Goal: Transaction & Acquisition: Download file/media

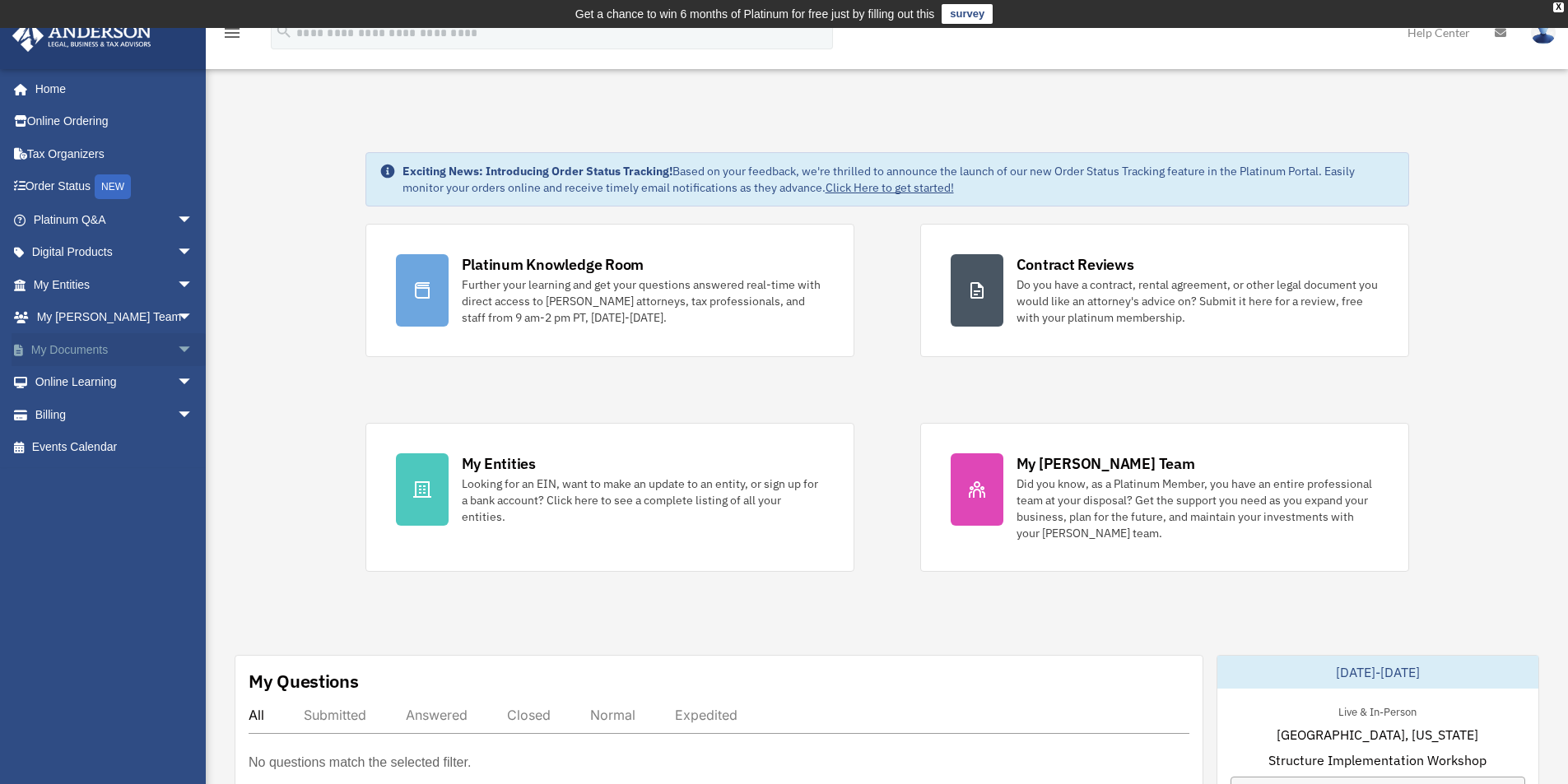
click at [62, 344] on link "My Documents arrow_drop_down" at bounding box center [114, 349] width 207 height 33
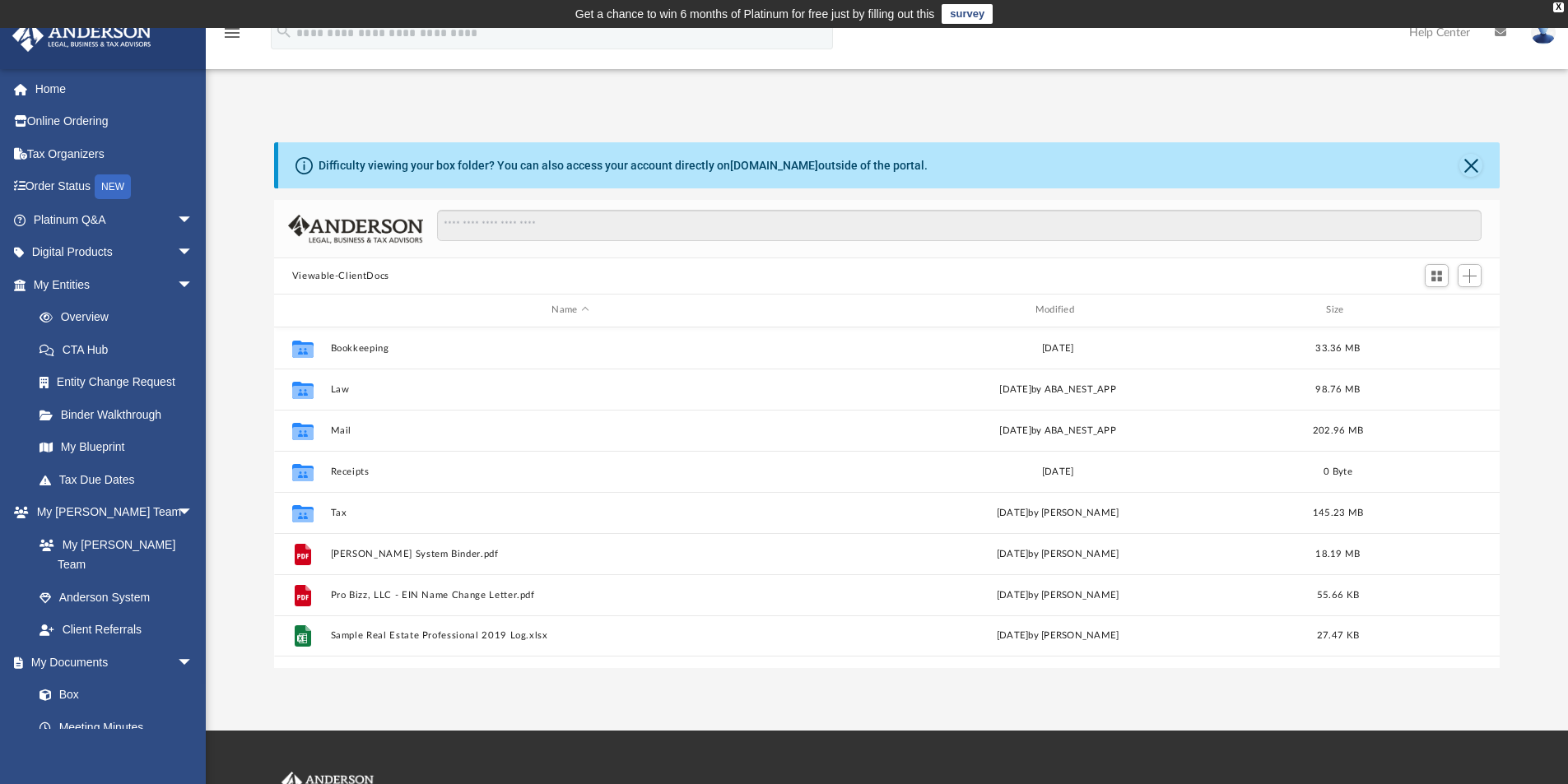
scroll to position [362, 1213]
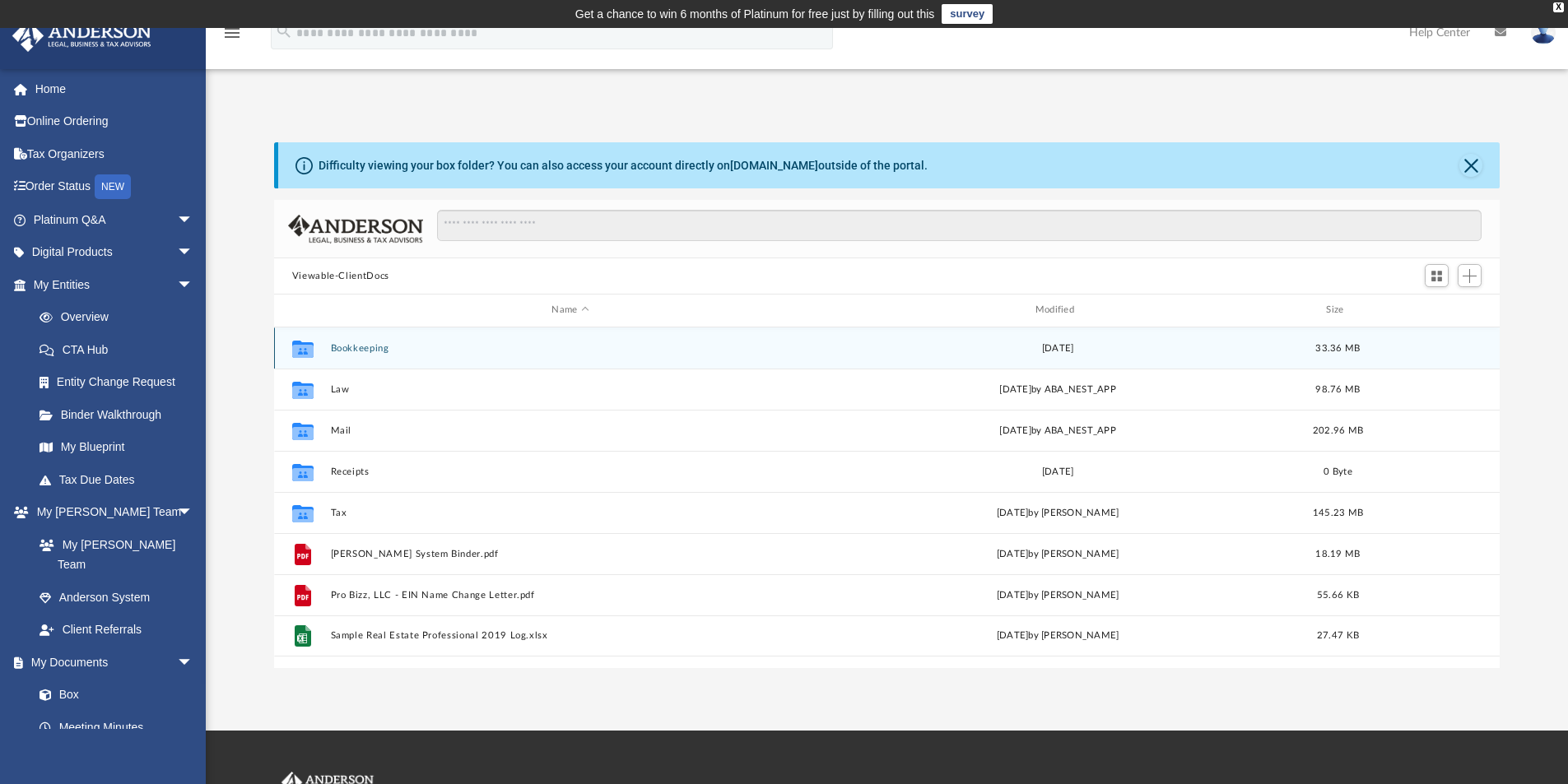
click at [355, 343] on button "Bookkeeping" at bounding box center [570, 348] width 480 height 10
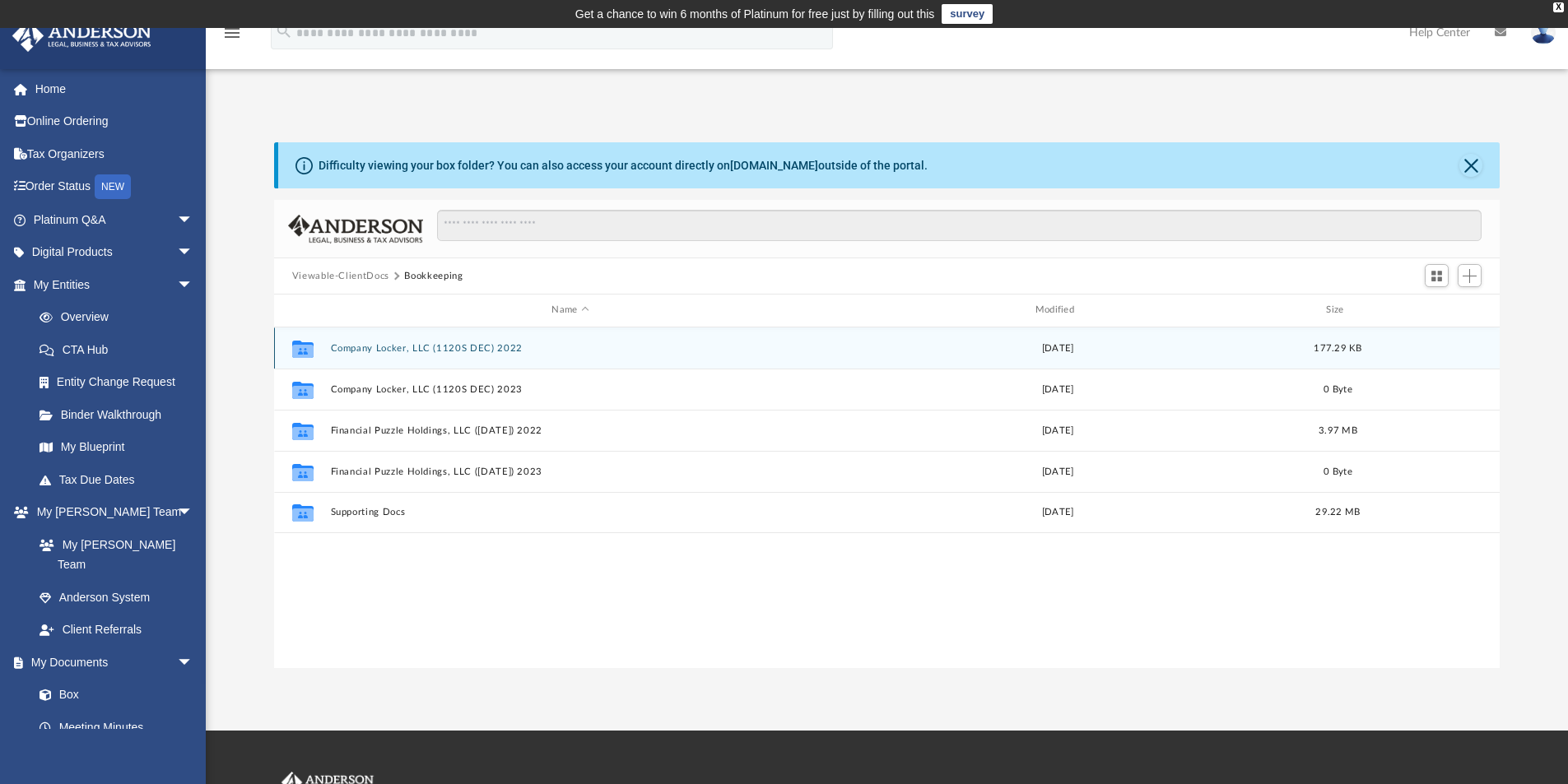
click at [436, 346] on button "Company Locker, LLC (1120S DEC) 2022" at bounding box center [570, 348] width 480 height 10
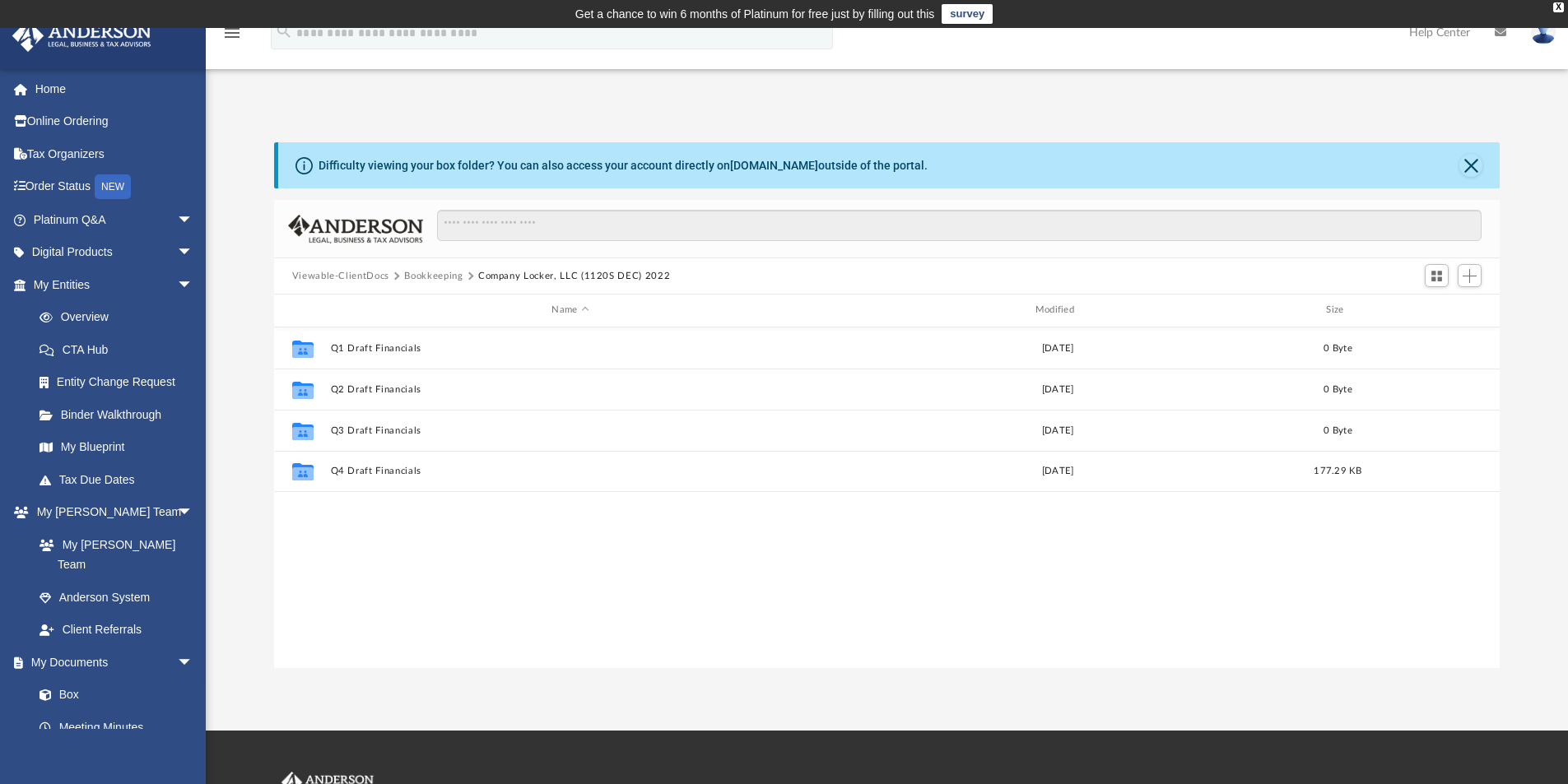
click at [447, 280] on button "Bookkeeping" at bounding box center [433, 276] width 59 height 15
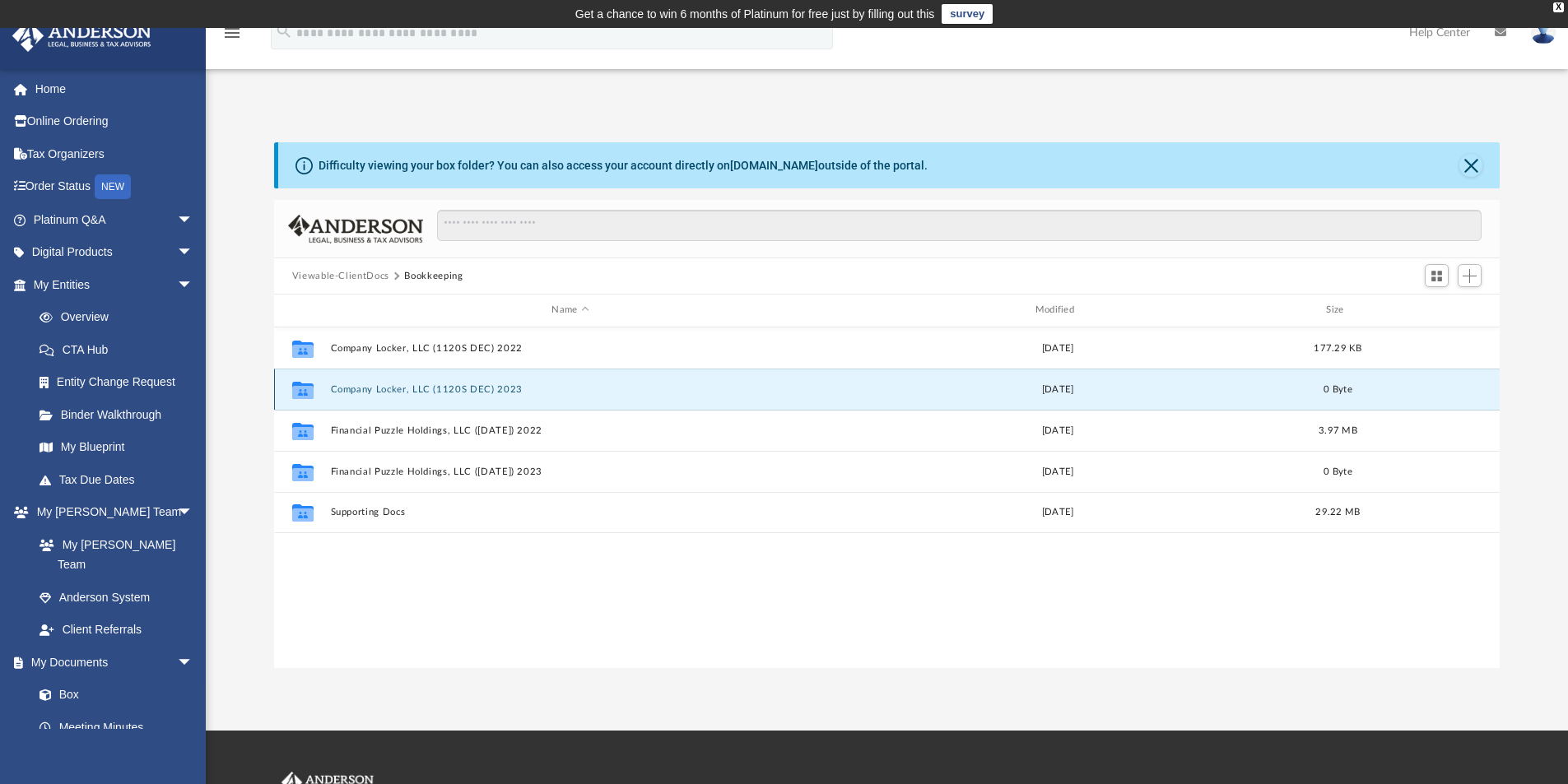
click at [400, 389] on button "Company Locker, LLC (1120S DEC) 2023" at bounding box center [570, 389] width 480 height 10
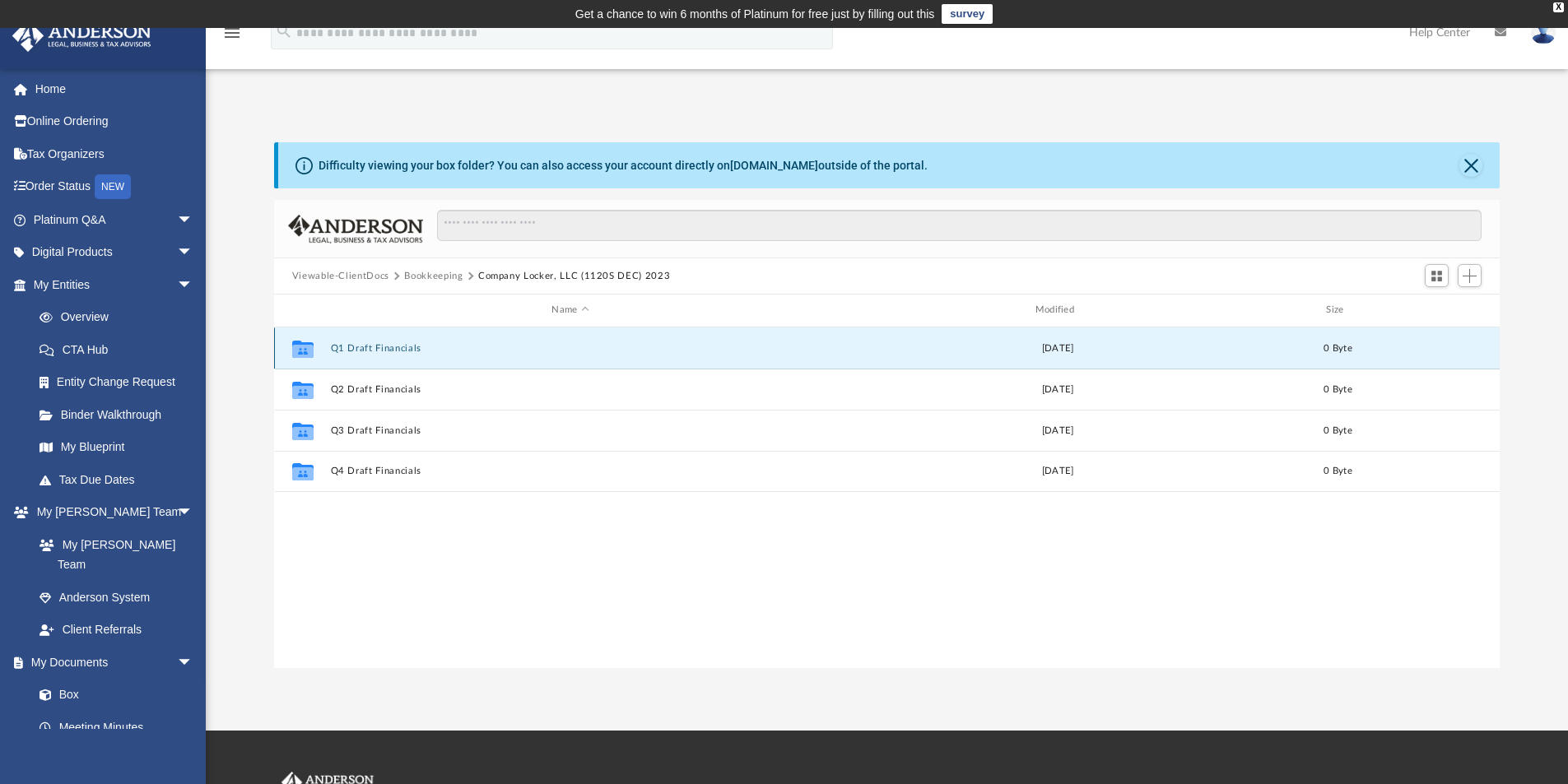
click at [390, 347] on button "Q1 Draft Financials" at bounding box center [570, 348] width 480 height 10
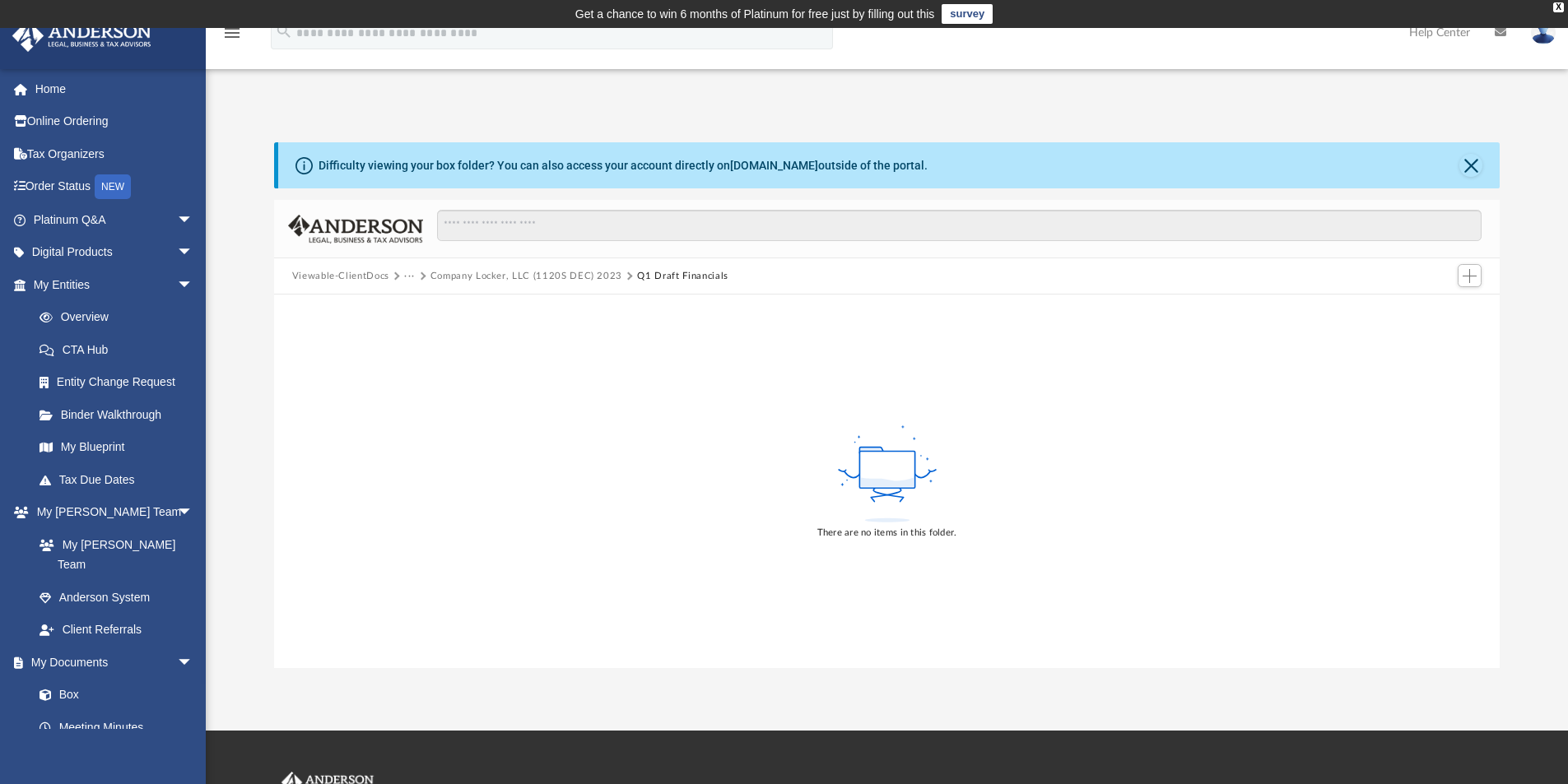
click at [503, 276] on button "Company Locker, LLC (1120S DEC) 2023" at bounding box center [527, 276] width 192 height 15
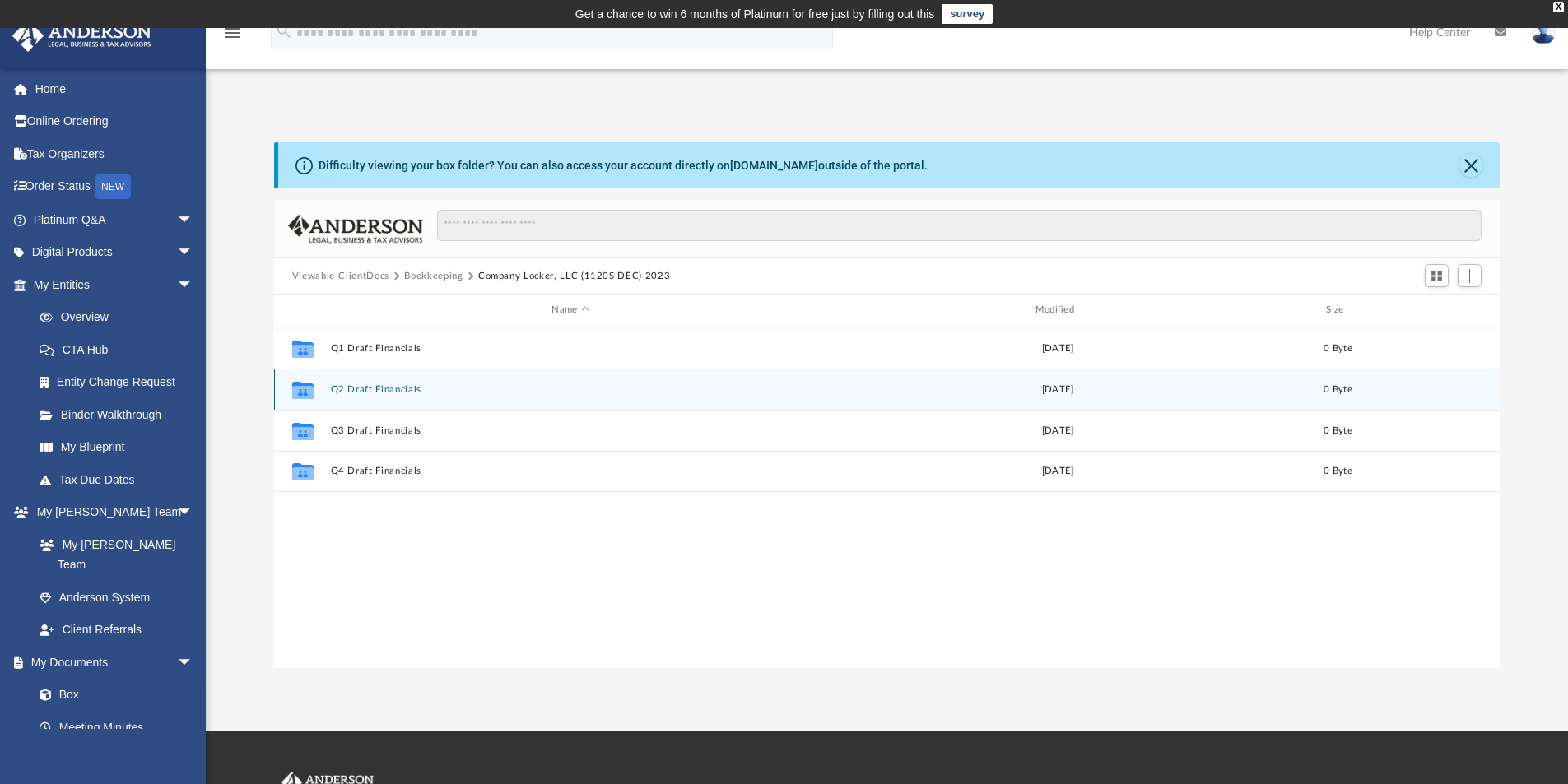
click at [399, 392] on button "Q2 Draft Financials" at bounding box center [570, 389] width 480 height 10
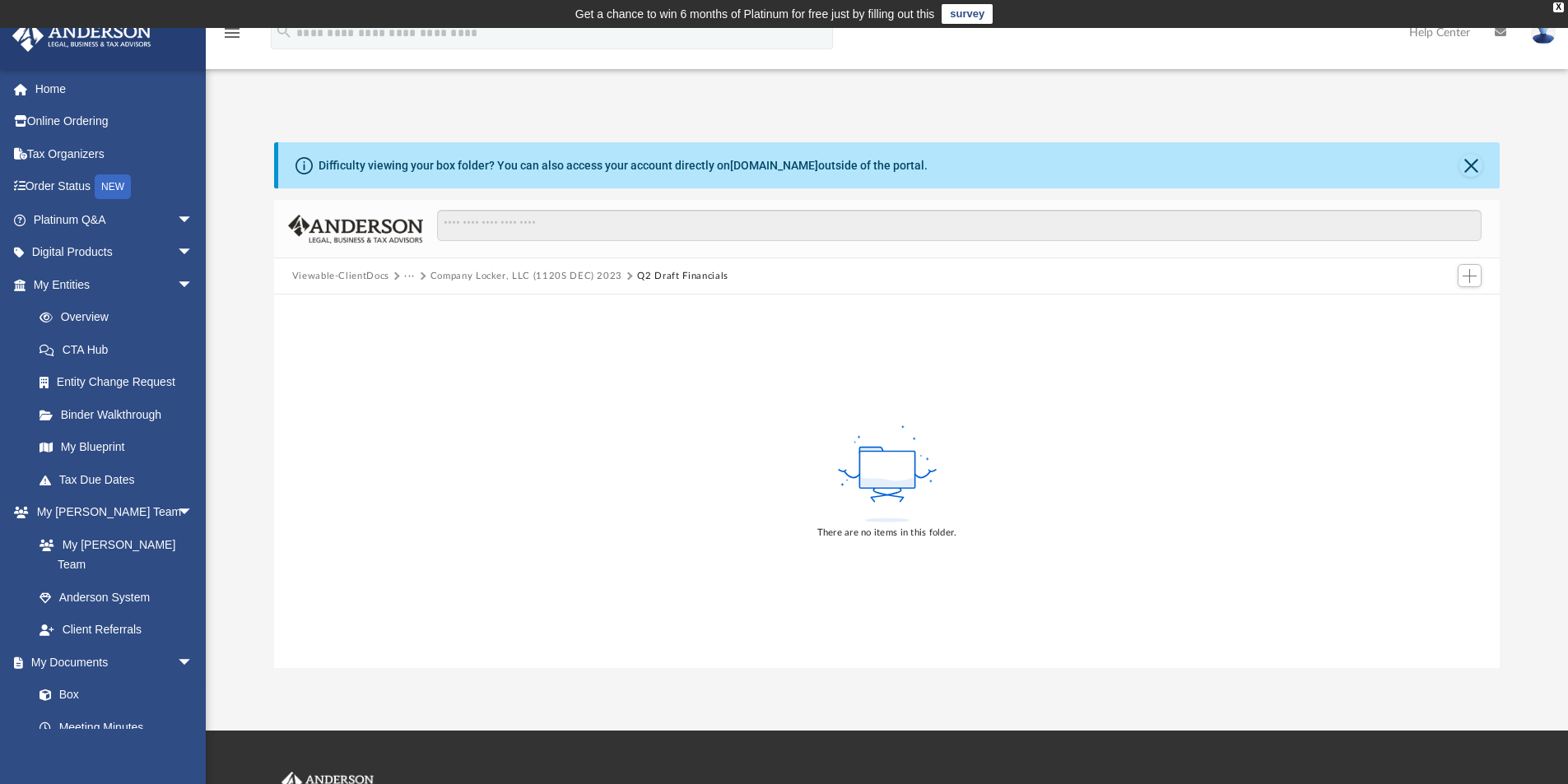
click at [491, 274] on button "Company Locker, LLC (1120S DEC) 2023" at bounding box center [527, 276] width 192 height 15
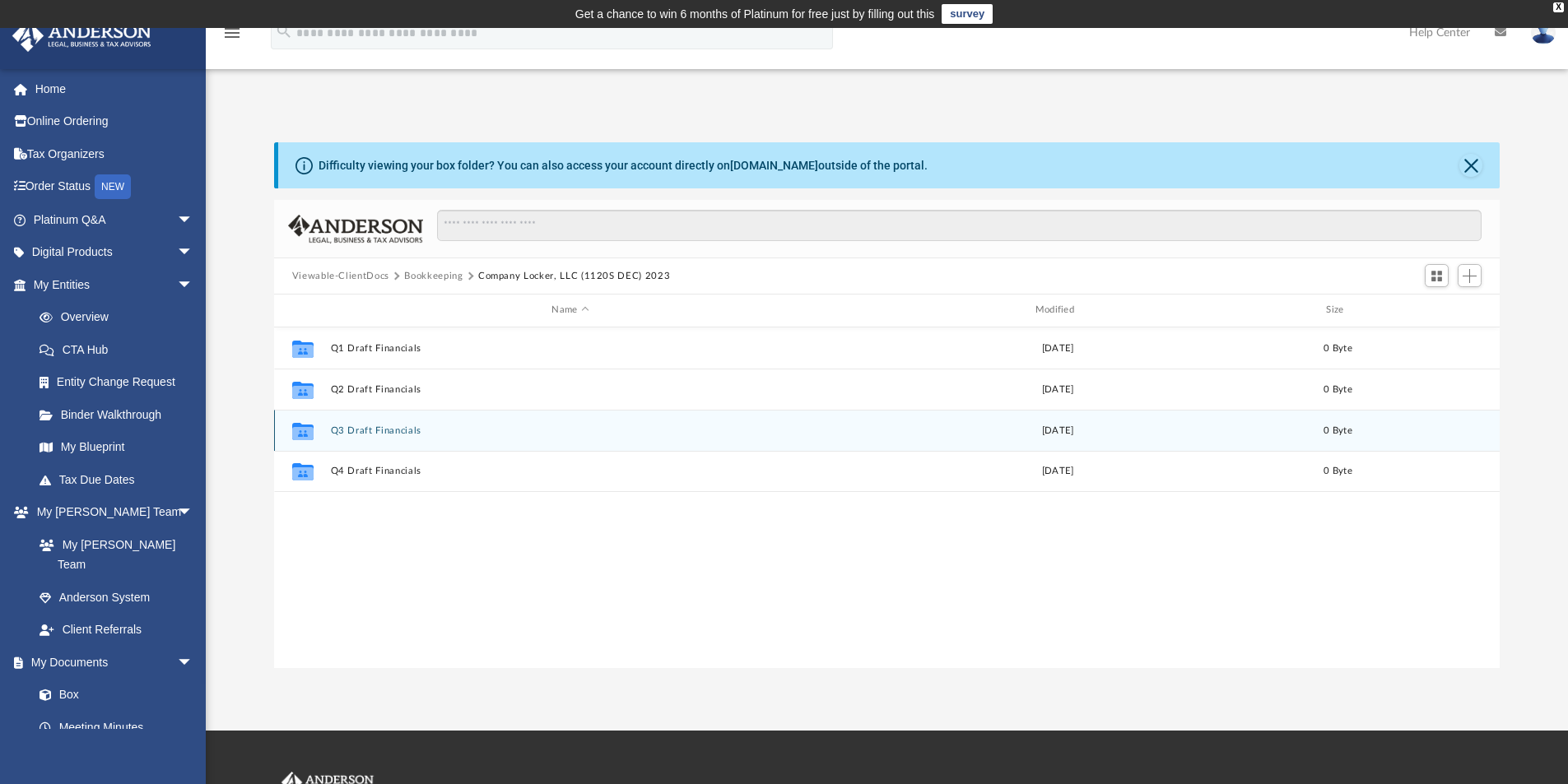
click at [401, 433] on button "Q3 Draft Financials" at bounding box center [570, 430] width 480 height 10
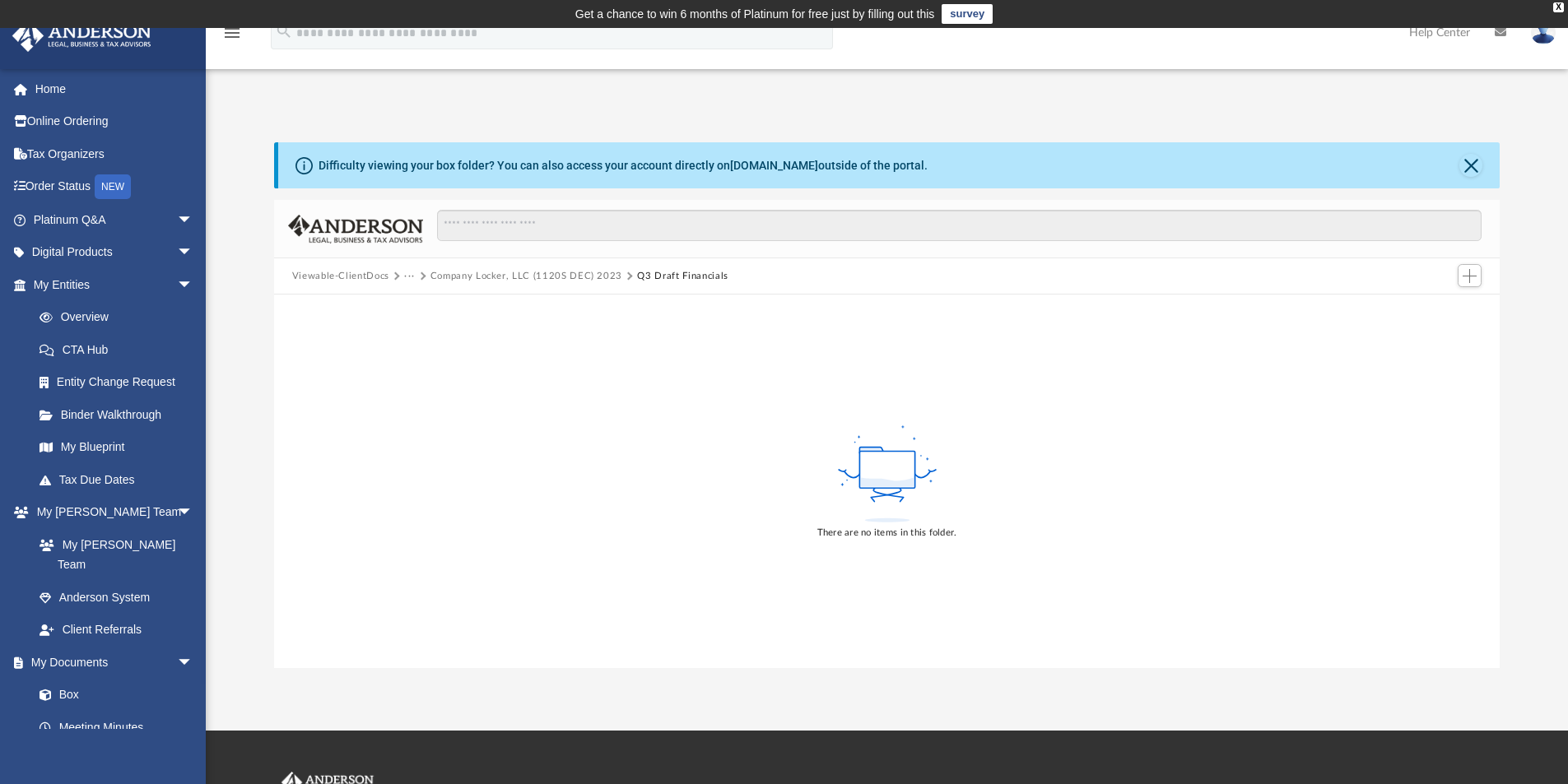
click at [502, 269] on button "Company Locker, LLC (1120S DEC) 2023" at bounding box center [527, 276] width 192 height 15
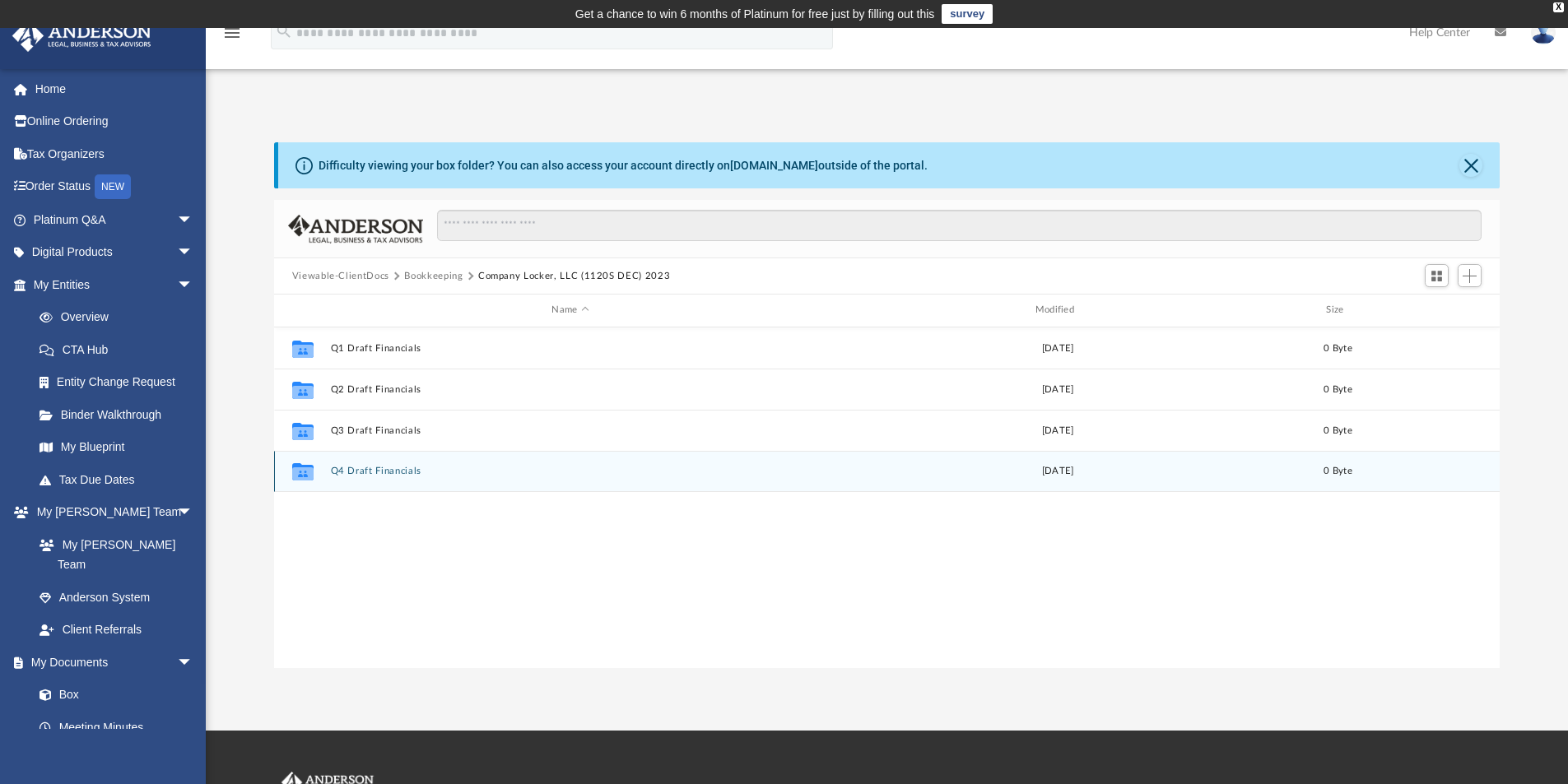
click at [381, 472] on button "Q4 Draft Financials" at bounding box center [570, 471] width 480 height 10
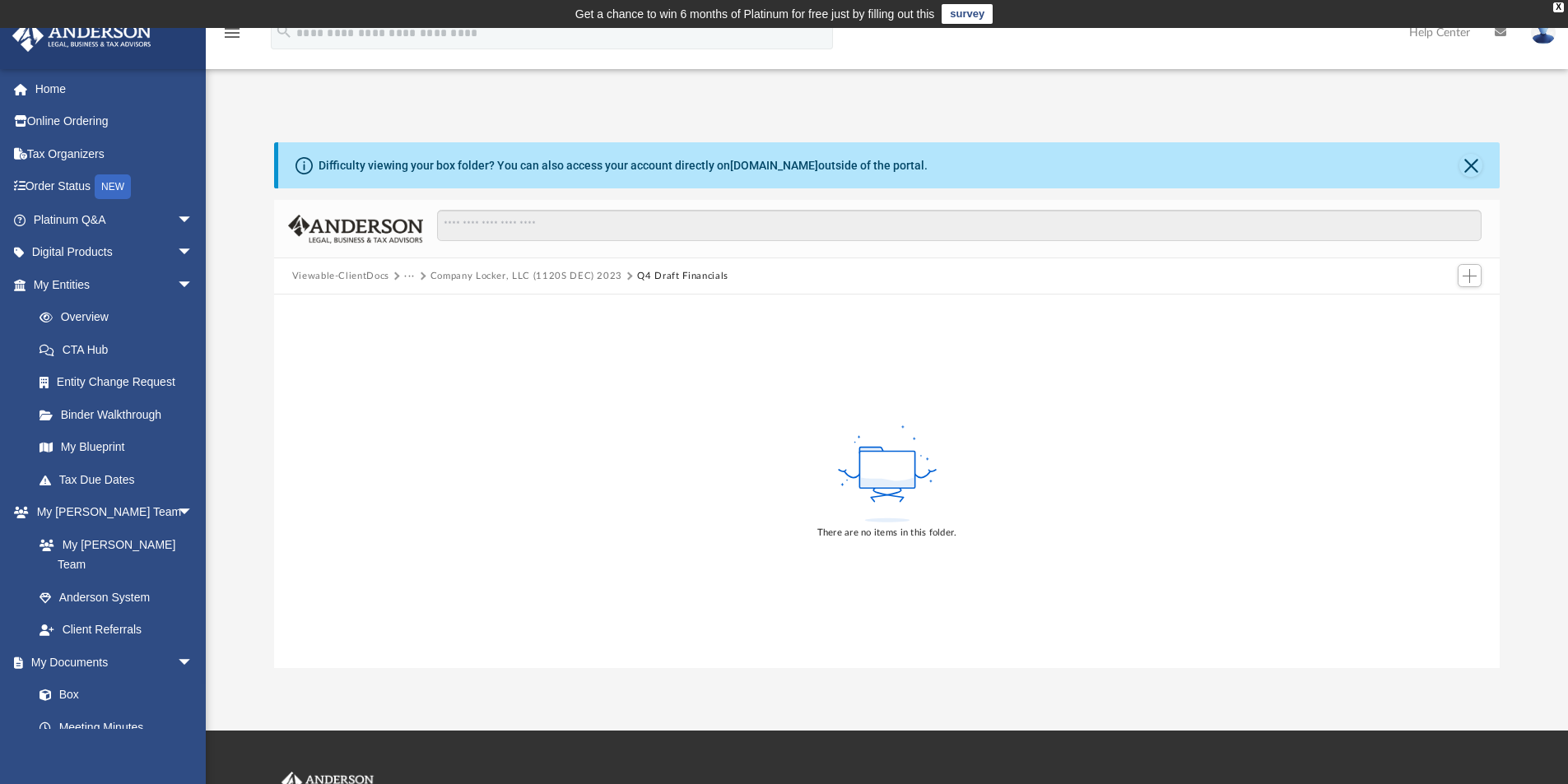
click at [366, 280] on button "Viewable-ClientDocs" at bounding box center [341, 276] width 97 height 15
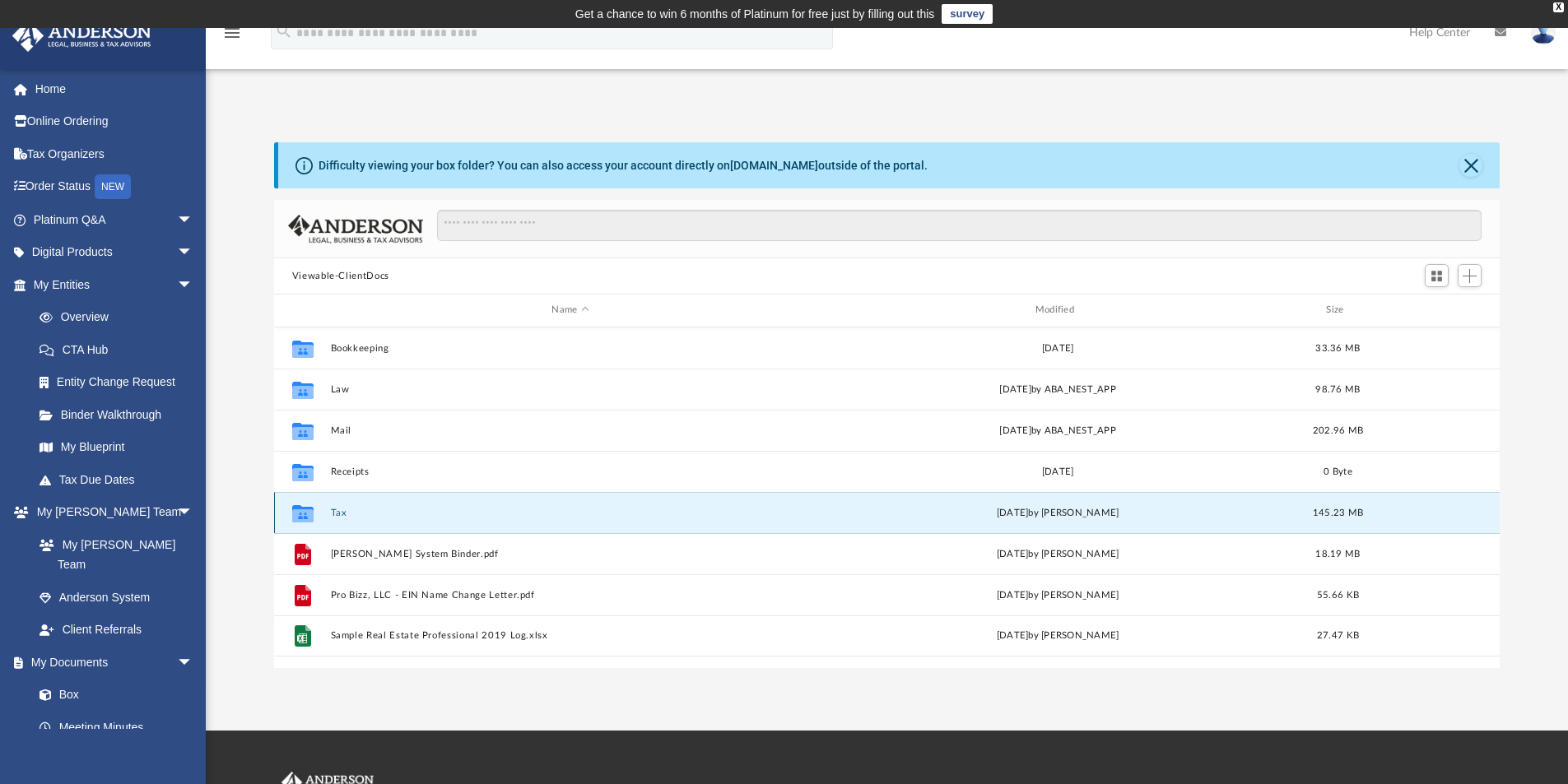
click at [342, 515] on button "Tax" at bounding box center [570, 513] width 480 height 10
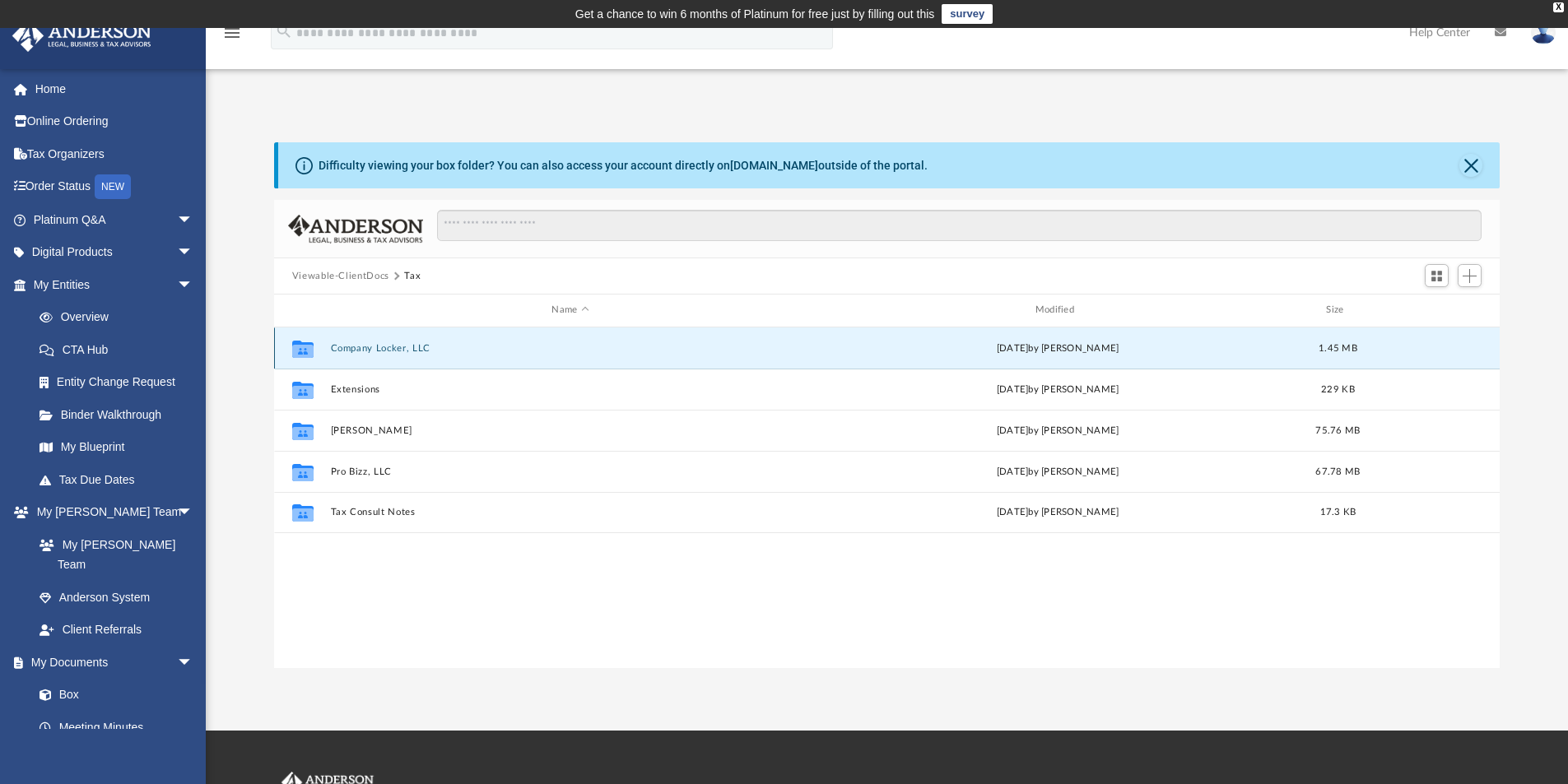
click at [391, 347] on button "Company Locker, LLC" at bounding box center [570, 348] width 480 height 10
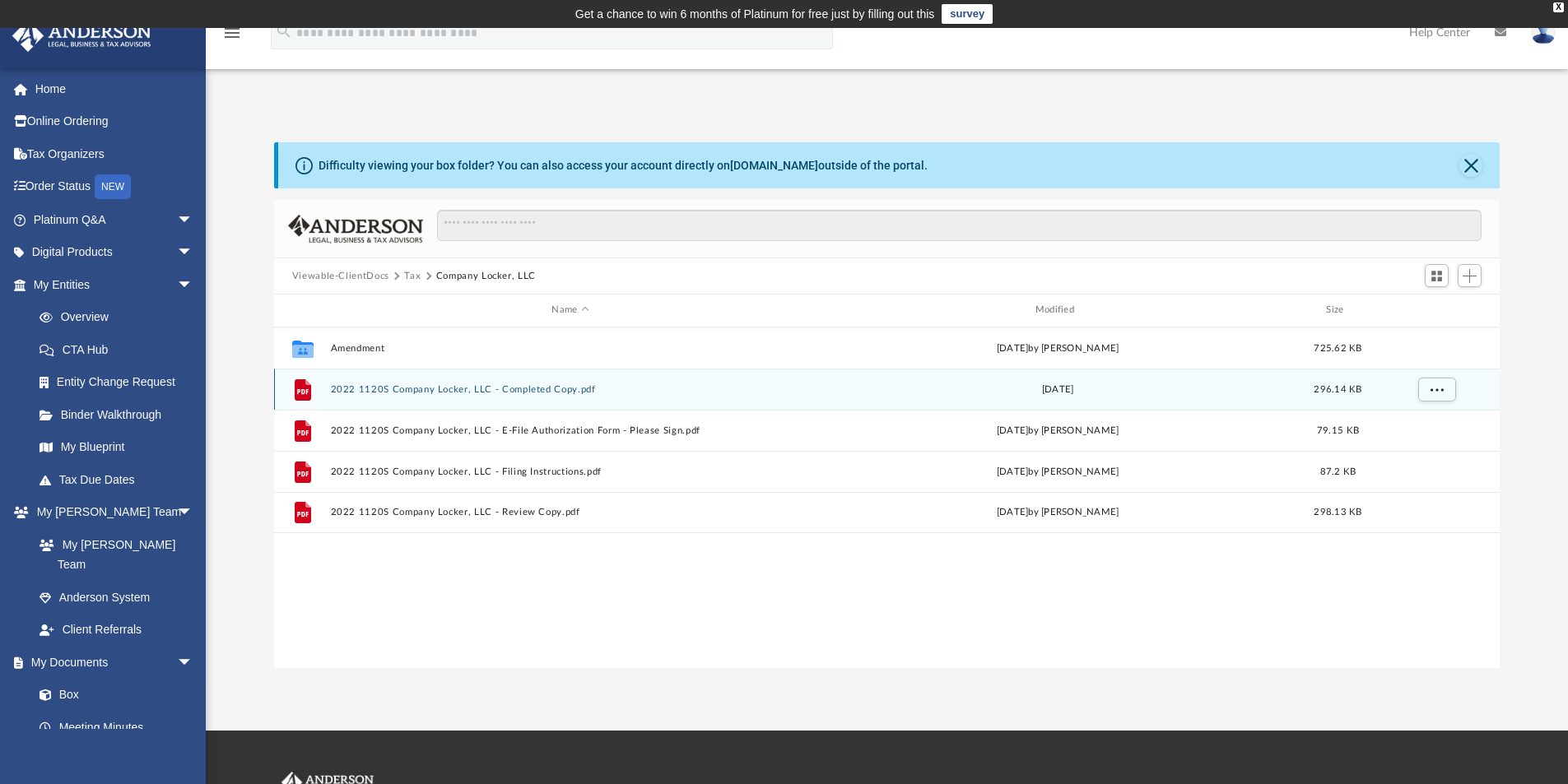
click at [422, 386] on button "2022 1120S Company Locker, LLC - Completed Copy.pdf" at bounding box center [570, 389] width 480 height 10
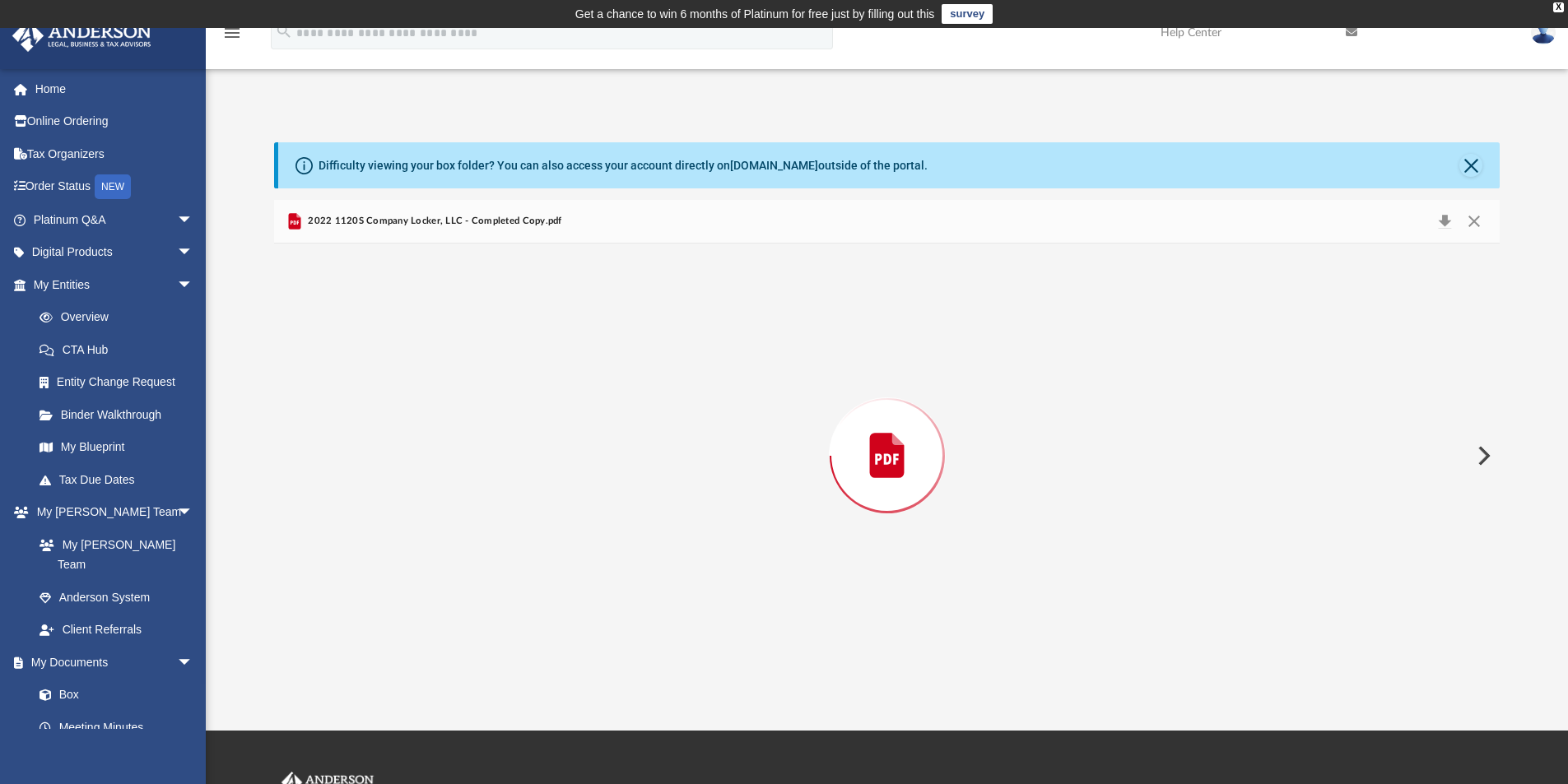
scroll to position [11103, 0]
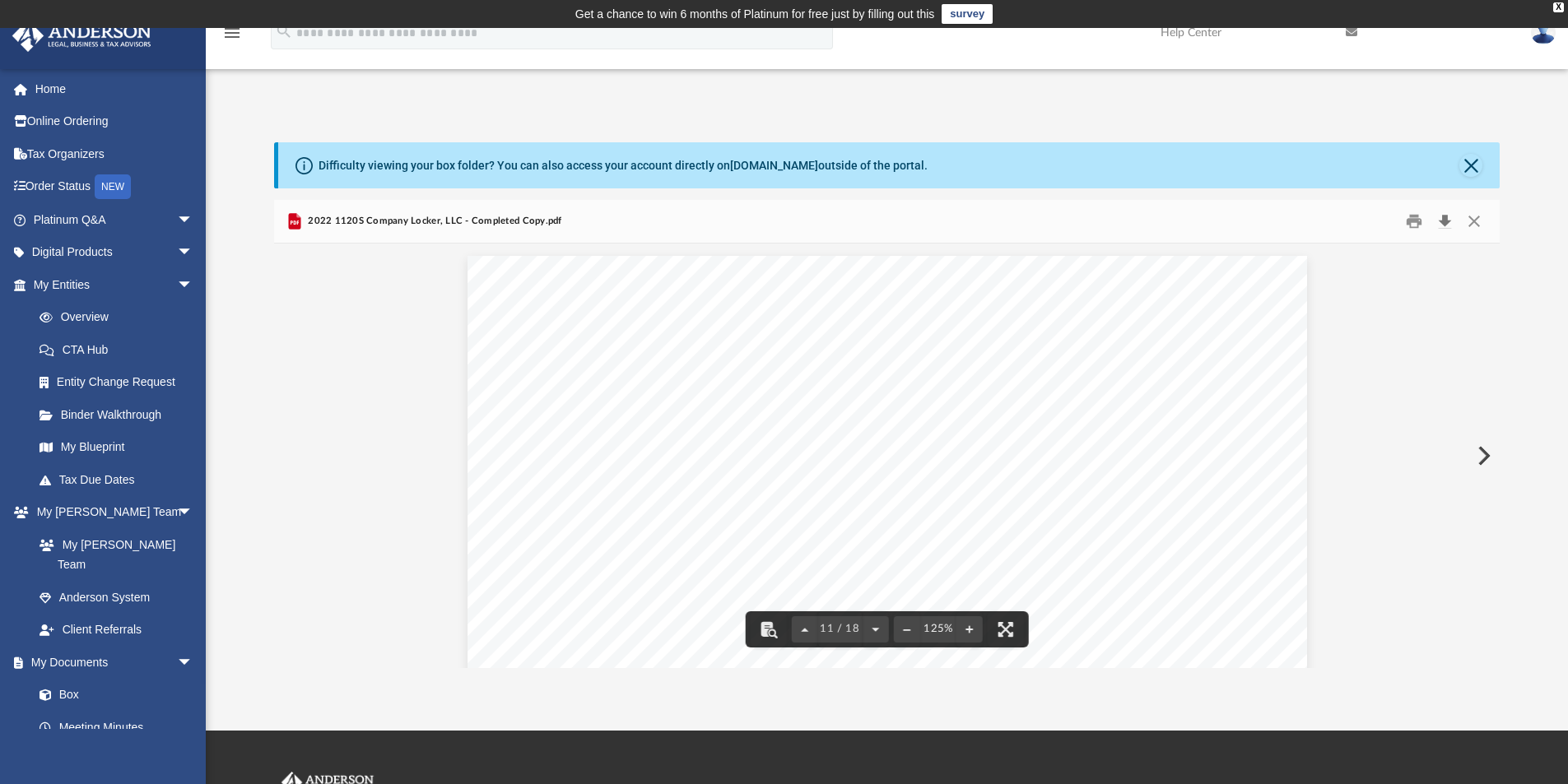
click at [1445, 219] on button "Download" at bounding box center [1444, 221] width 29 height 25
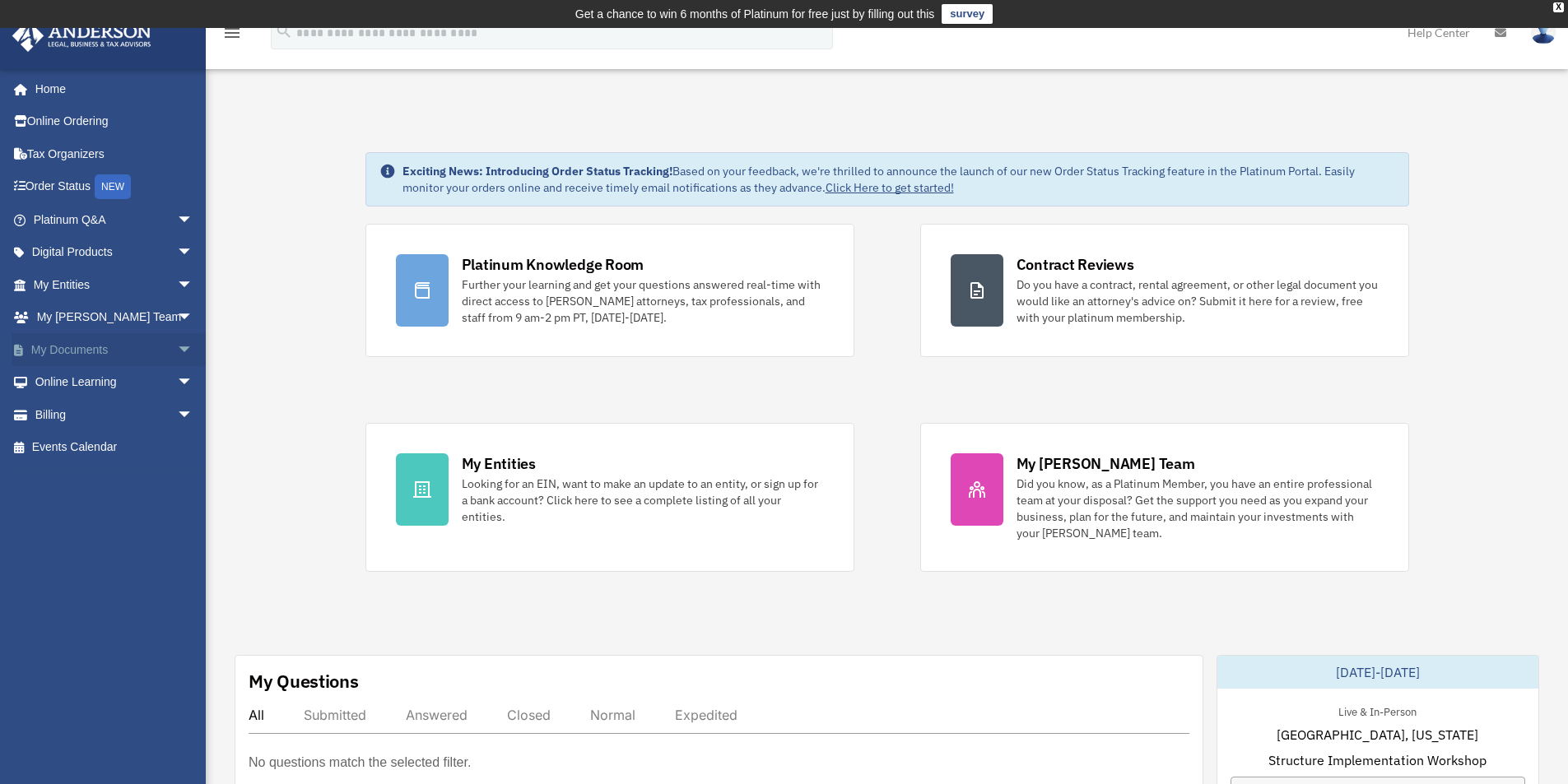
click at [78, 347] on link "My Documents arrow_drop_down" at bounding box center [114, 349] width 207 height 33
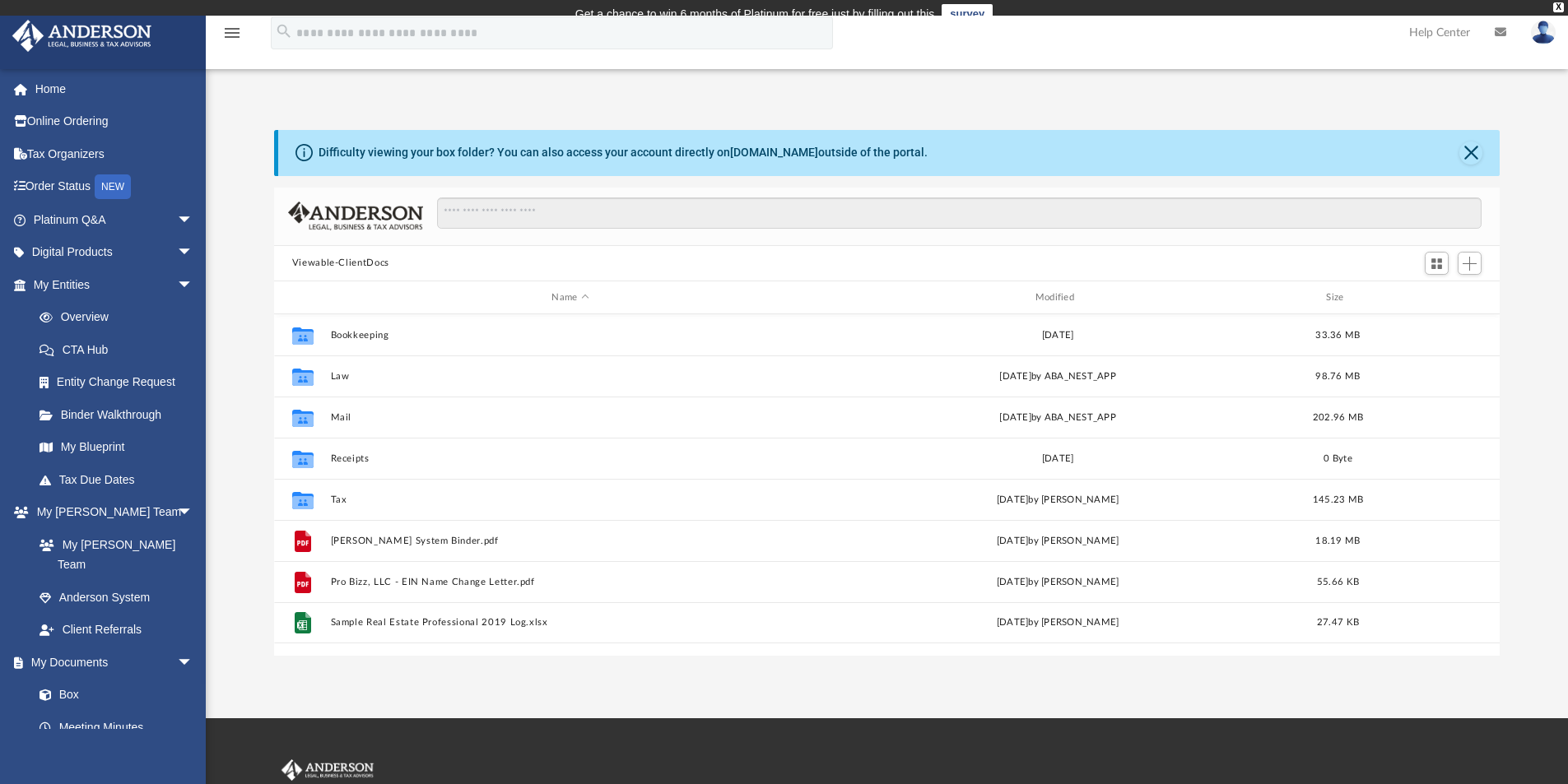
scroll to position [362, 1213]
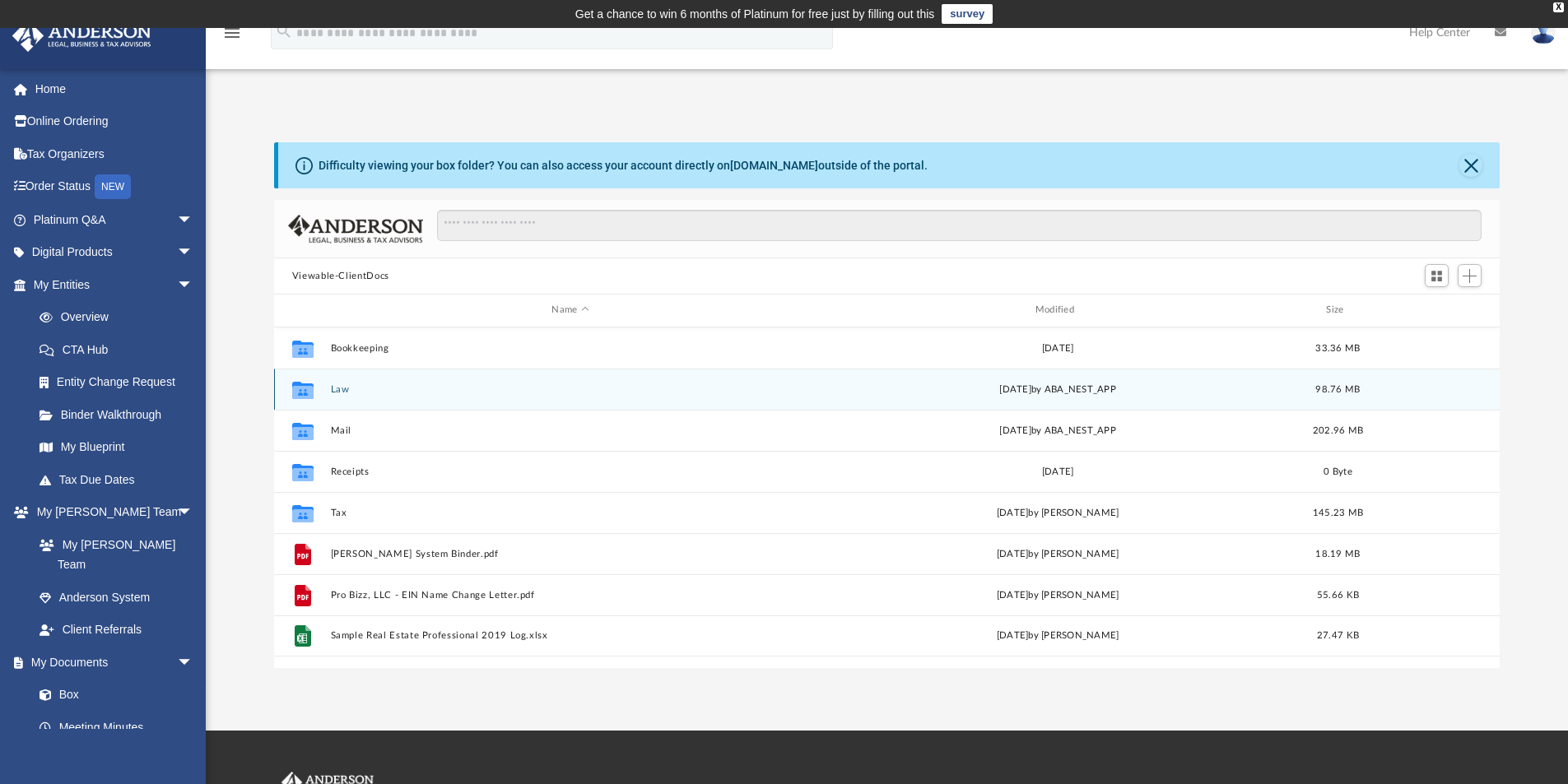
click at [341, 389] on button "Law" at bounding box center [570, 389] width 480 height 10
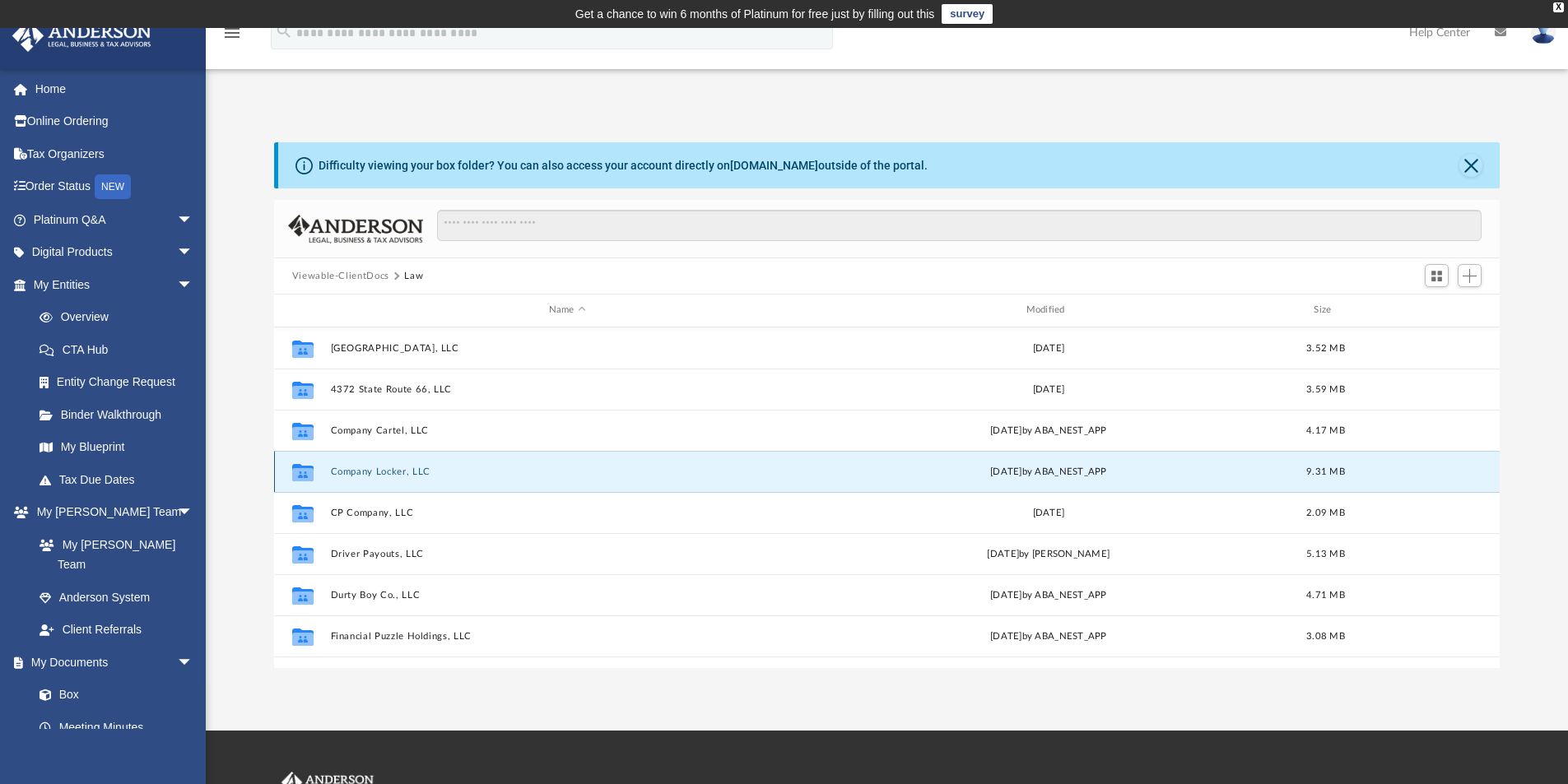
click at [368, 469] on button "Company Locker, LLC" at bounding box center [567, 472] width 474 height 10
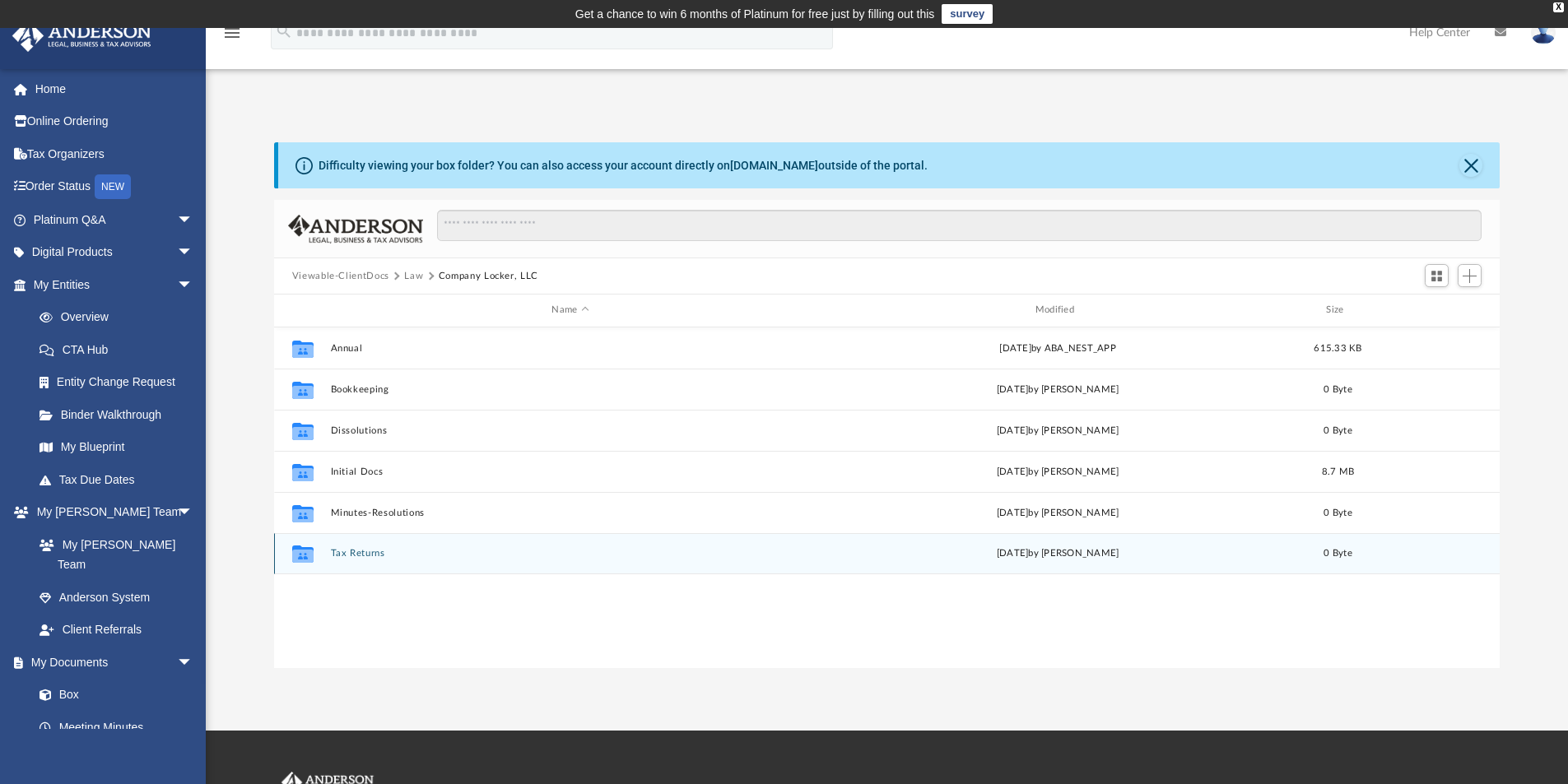
click at [355, 551] on button "Tax Returns" at bounding box center [570, 553] width 480 height 10
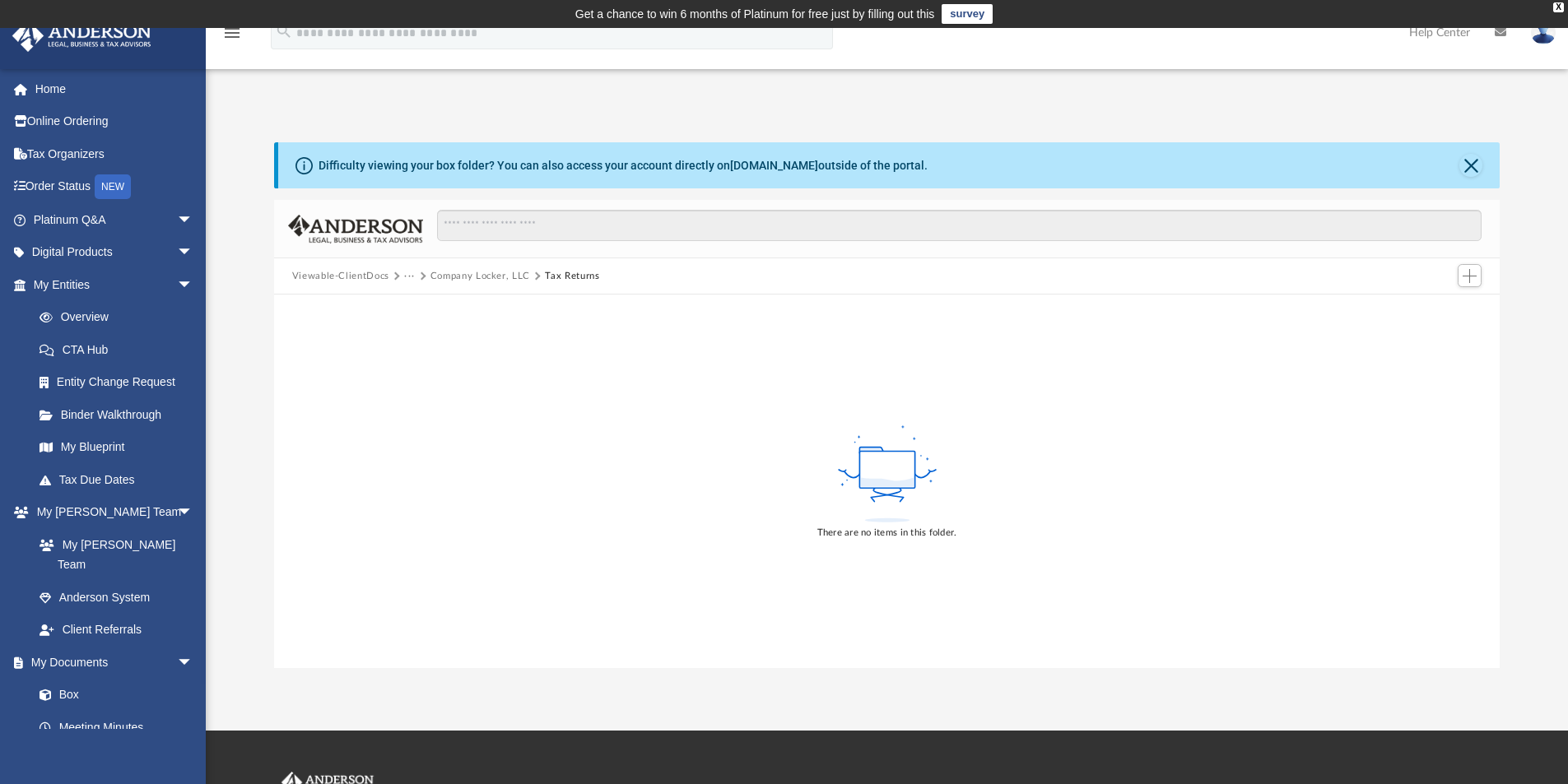
click at [464, 275] on button "Company Locker, LLC" at bounding box center [480, 276] width 99 height 15
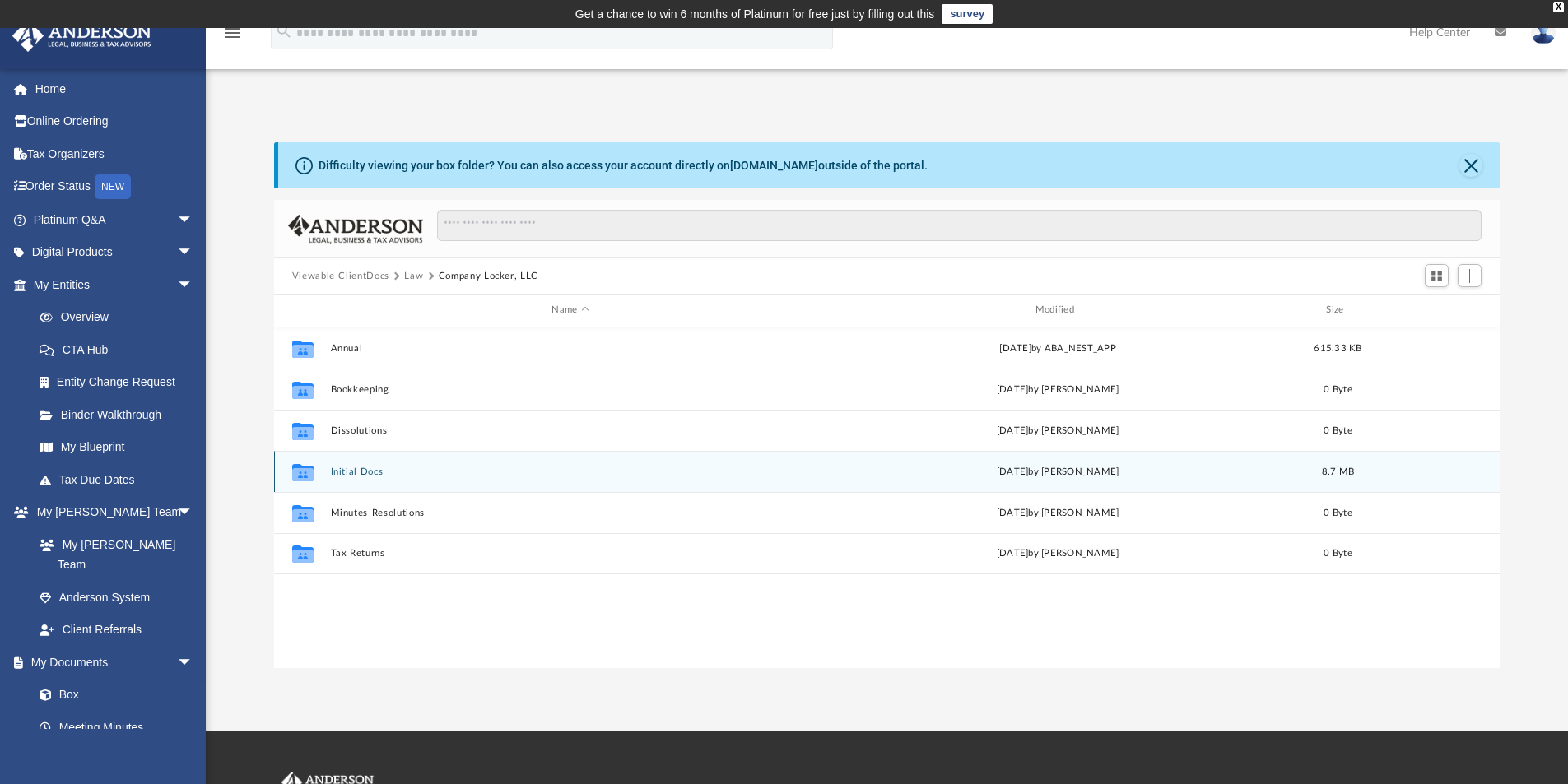
drag, startPoint x: 349, startPoint y: 470, endPoint x: 368, endPoint y: 467, distance: 19.2
click at [350, 470] on button "Initial Docs" at bounding box center [570, 472] width 480 height 10
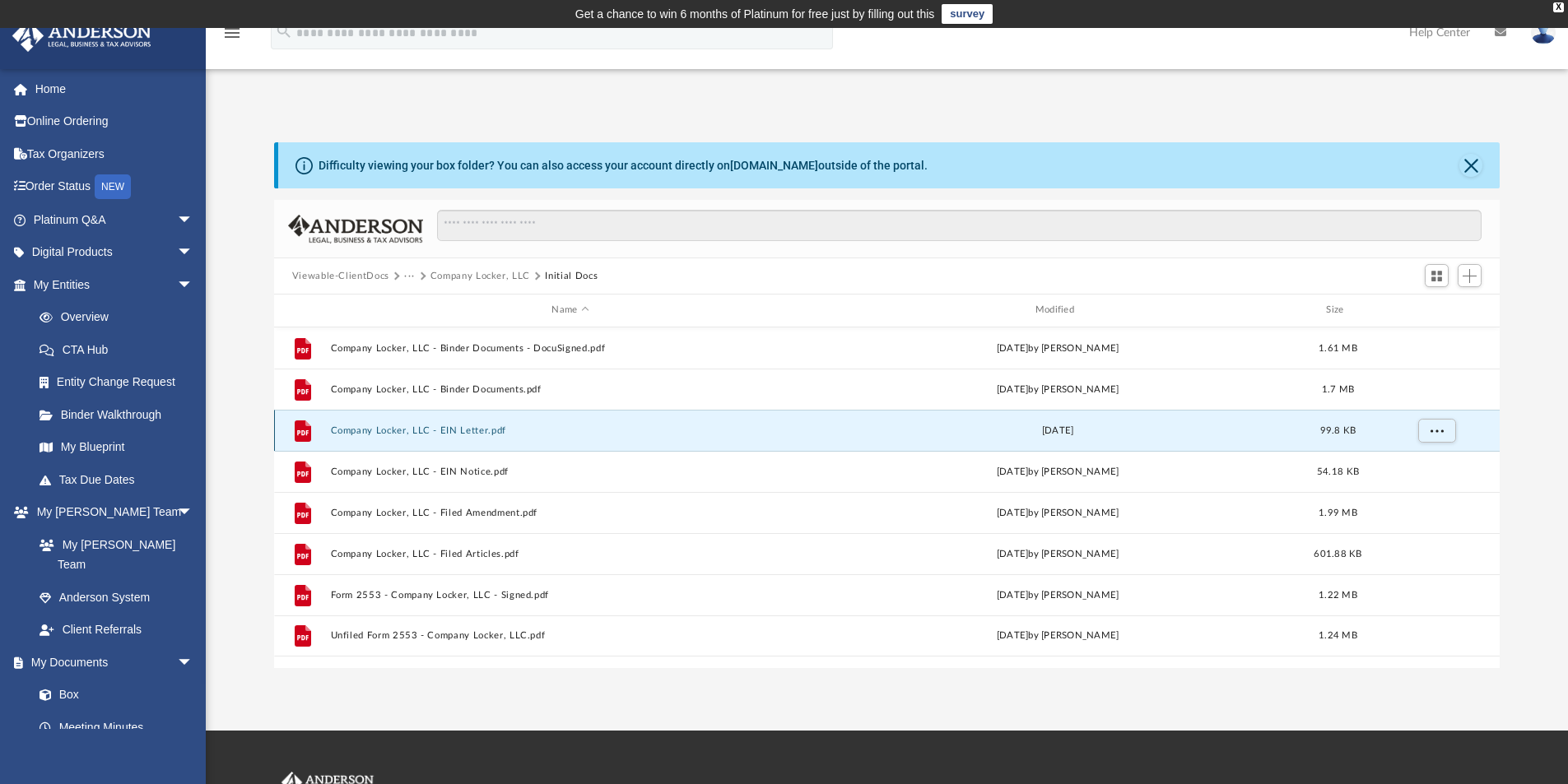
click at [463, 431] on button "Company Locker, LLC - EIN Letter.pdf" at bounding box center [570, 430] width 480 height 10
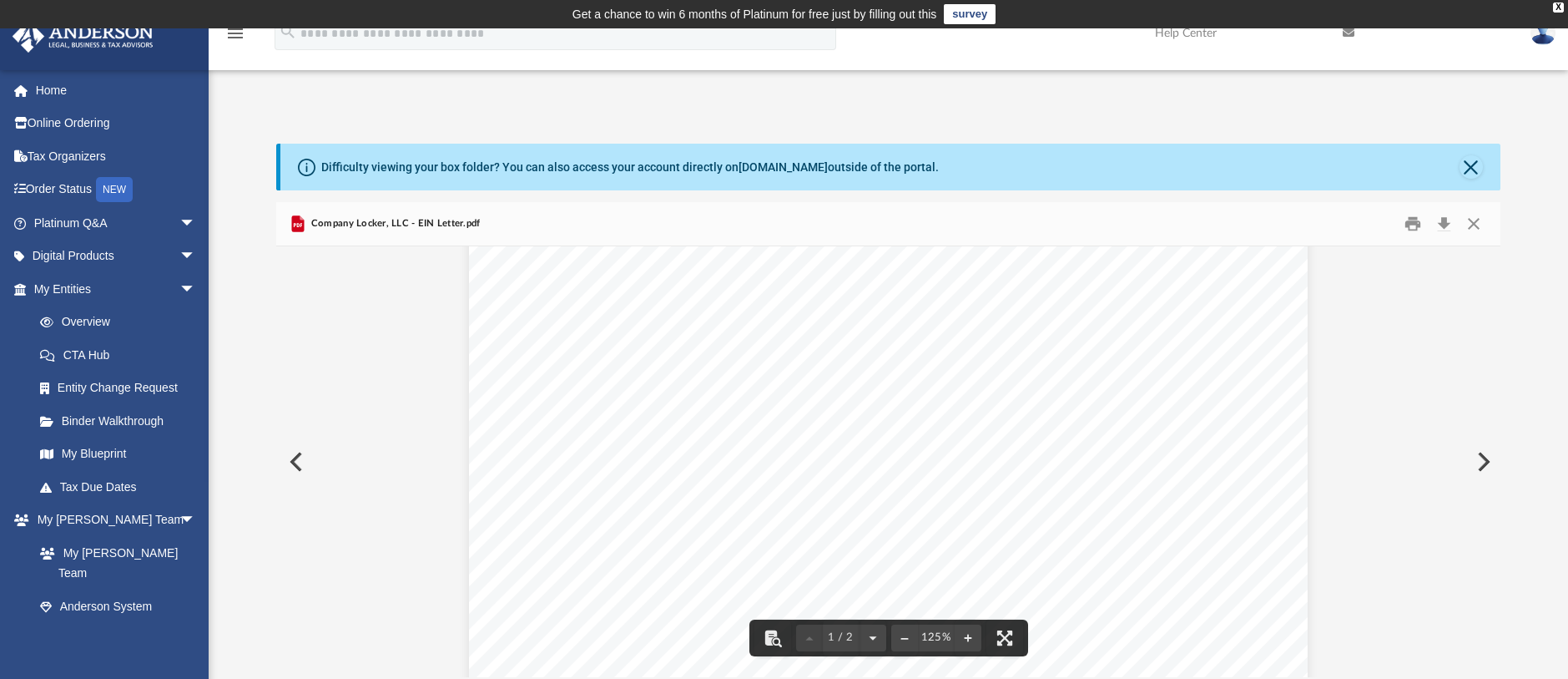
scroll to position [0, 0]
